Goal: Task Accomplishment & Management: Manage account settings

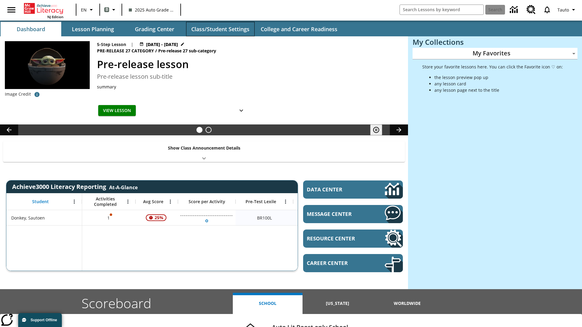
click at [220, 29] on button "Class/Student Settings" at bounding box center [220, 29] width 68 height 15
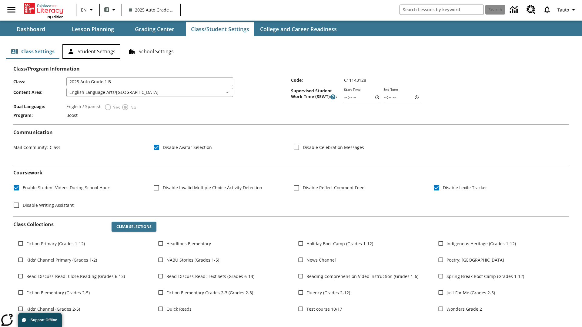
click at [91, 52] on button "Student Settings" at bounding box center [91, 51] width 58 height 15
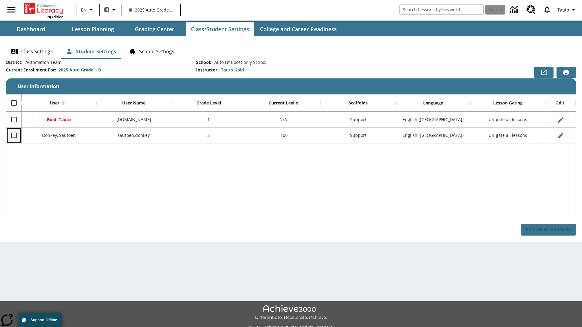
click at [14, 135] on input "Select row" at bounding box center [14, 135] width 13 height 13
checkbox input "true"
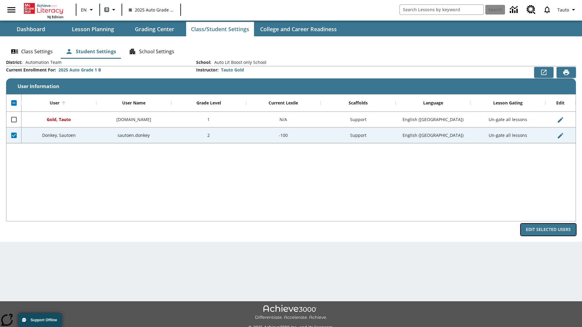
click at [548, 230] on button "Edit Selected Users" at bounding box center [548, 230] width 55 height 12
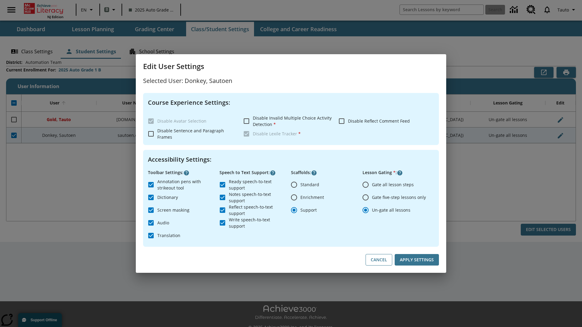
click at [365, 185] on input "Gate all lesson steps" at bounding box center [365, 184] width 13 height 13
click at [417, 260] on button "Apply Settings" at bounding box center [416, 260] width 44 height 12
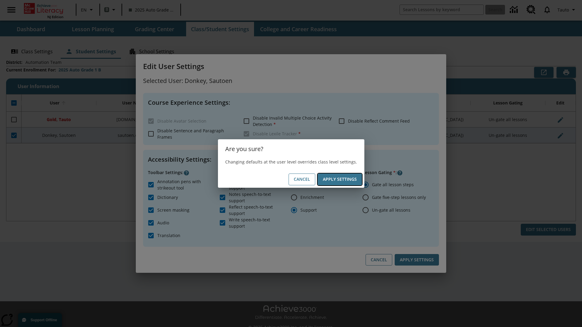
click at [339, 179] on button "Apply Settings" at bounding box center [340, 180] width 44 height 12
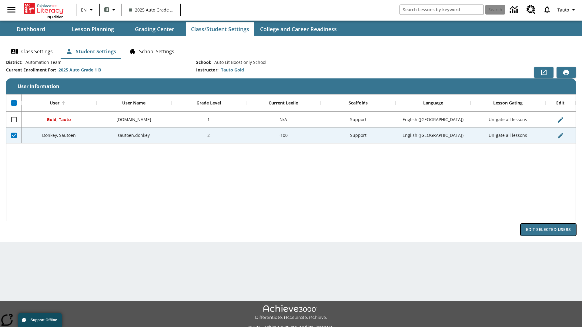
radio input "false"
radio input "true"
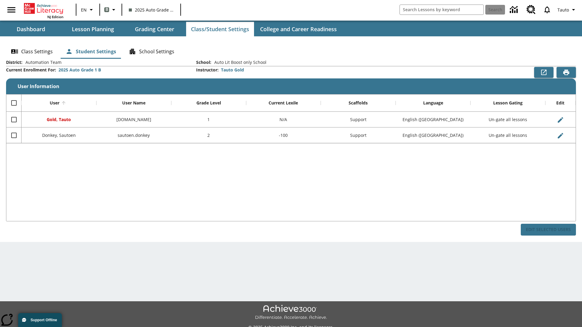
checkbox input "false"
click at [14, 135] on input "Select row" at bounding box center [14, 135] width 13 height 13
checkbox input "true"
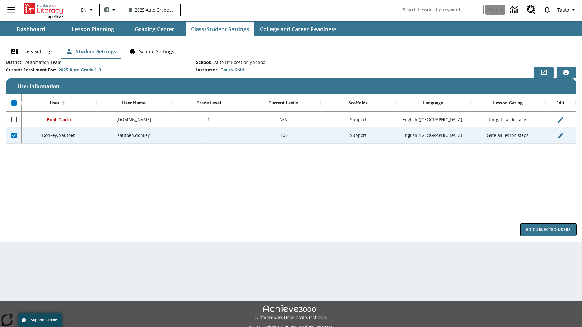
click at [548, 230] on button "Edit Selected Users" at bounding box center [548, 230] width 55 height 12
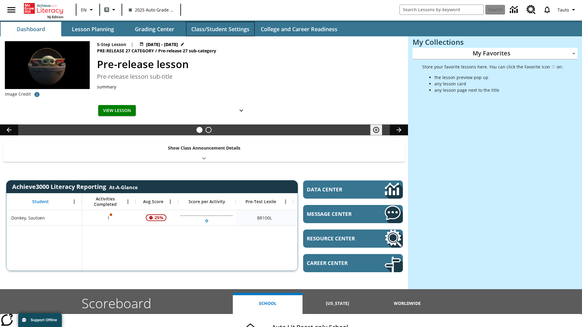
click at [220, 29] on button "Class/Student Settings" at bounding box center [220, 29] width 68 height 15
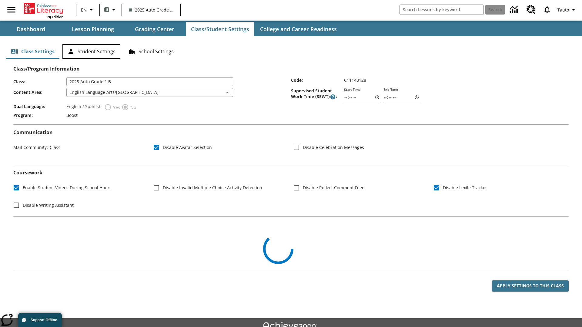
click at [91, 52] on button "Student Settings" at bounding box center [91, 51] width 58 height 15
